Goal: Navigation & Orientation: Find specific page/section

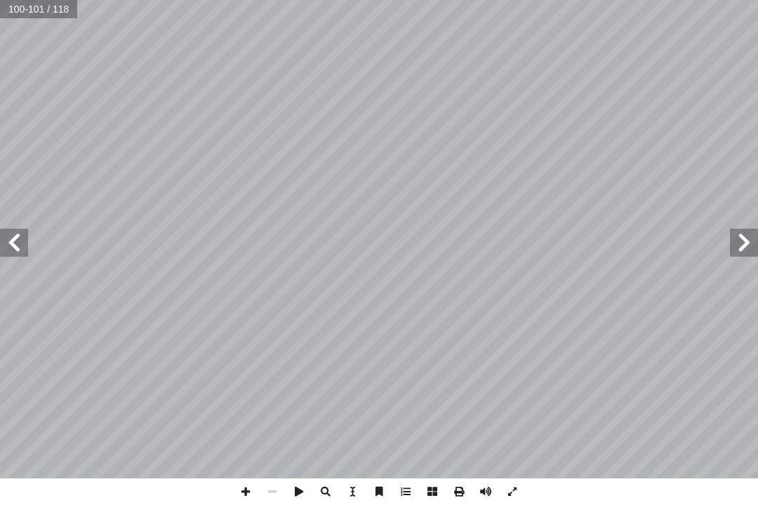
click at [750, 239] on span at bounding box center [744, 243] width 28 height 28
click at [749, 251] on span at bounding box center [744, 243] width 28 height 28
click at [741, 251] on span at bounding box center [744, 243] width 28 height 28
click at [736, 238] on span at bounding box center [744, 243] width 28 height 28
click at [756, 246] on span at bounding box center [744, 243] width 28 height 28
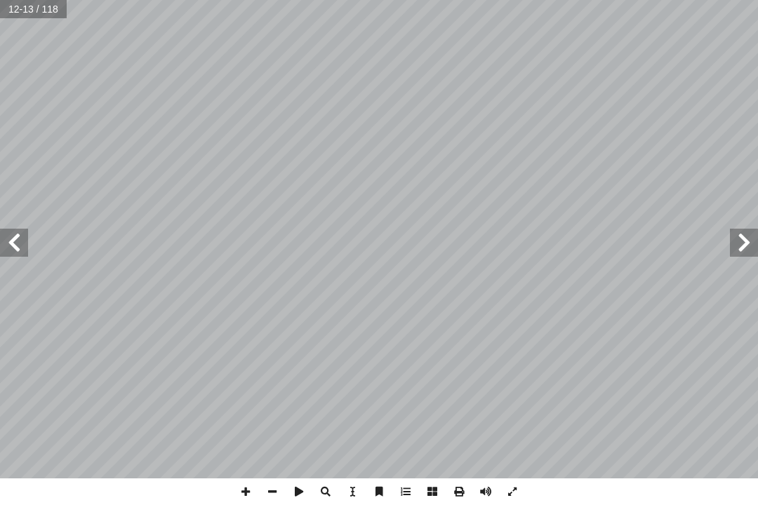
click at [25, 230] on span at bounding box center [14, 243] width 28 height 28
click at [750, 239] on span at bounding box center [744, 243] width 28 height 28
click at [15, 241] on span at bounding box center [14, 243] width 28 height 28
